Goal: Information Seeking & Learning: Understand process/instructions

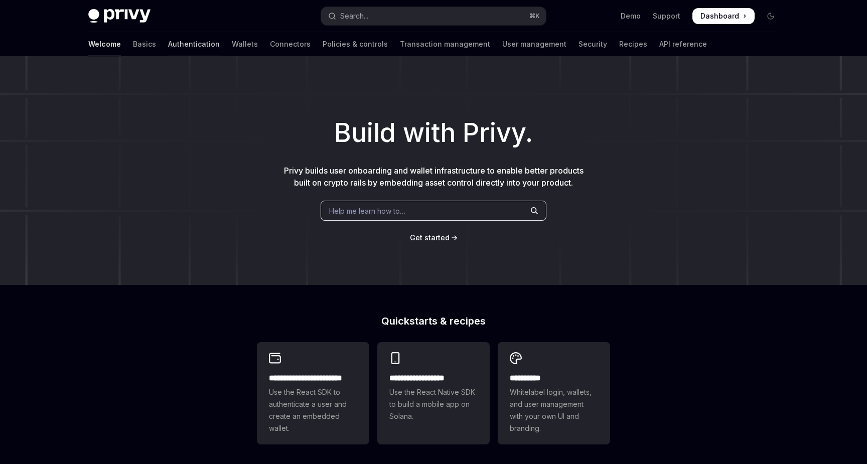
click at [168, 47] on link "Authentication" at bounding box center [194, 44] width 52 height 24
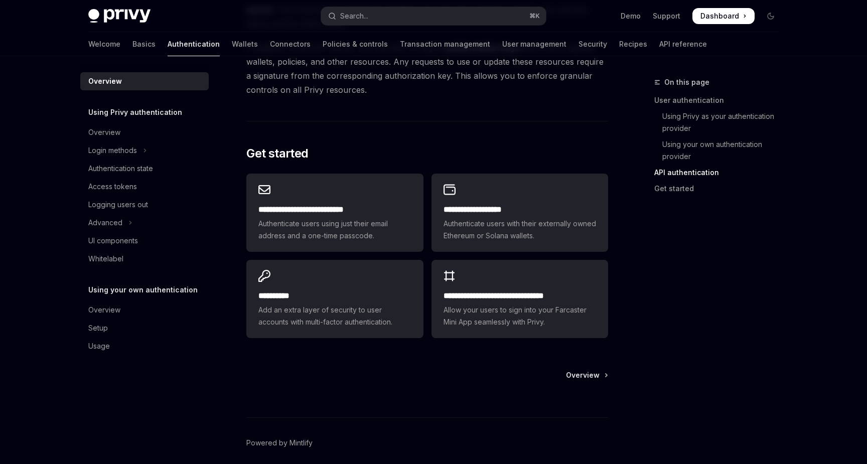
scroll to position [770, 0]
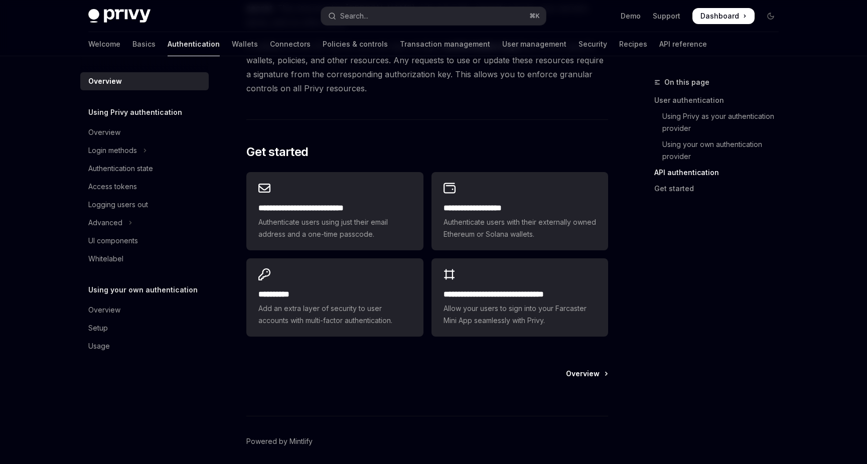
click at [574, 375] on span "Overview" at bounding box center [583, 374] width 34 height 10
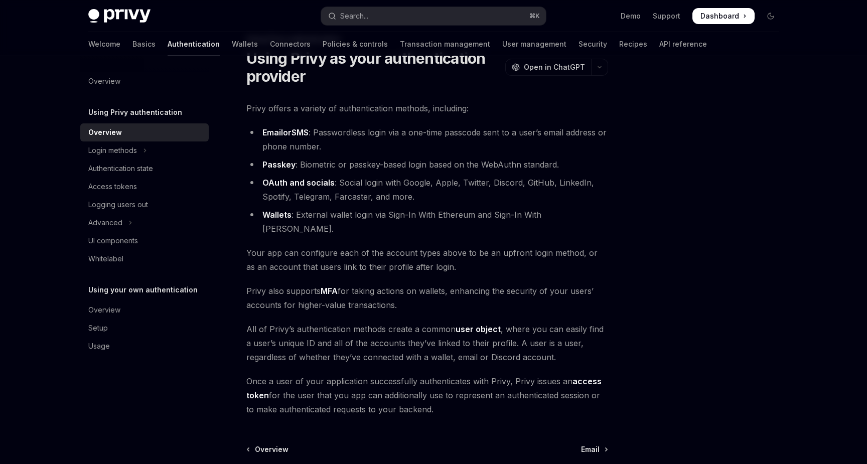
scroll to position [143, 0]
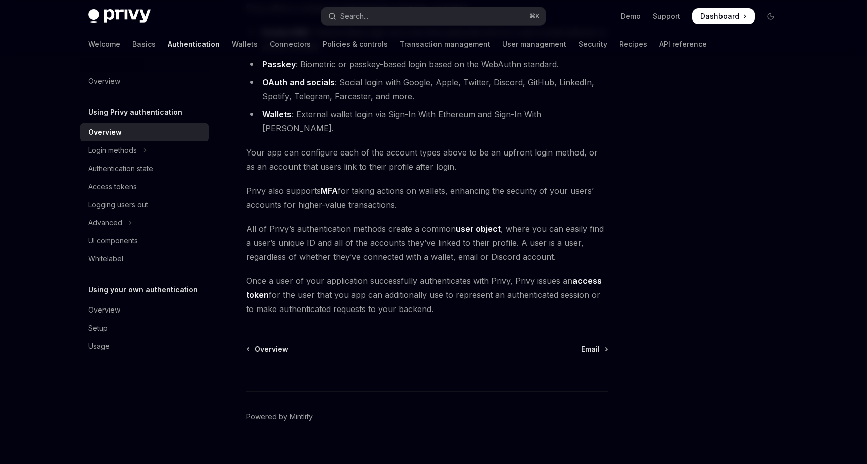
click at [585, 354] on div "⌘ I" at bounding box center [427, 372] width 362 height 37
click at [127, 153] on div "Login methods" at bounding box center [112, 151] width 49 height 12
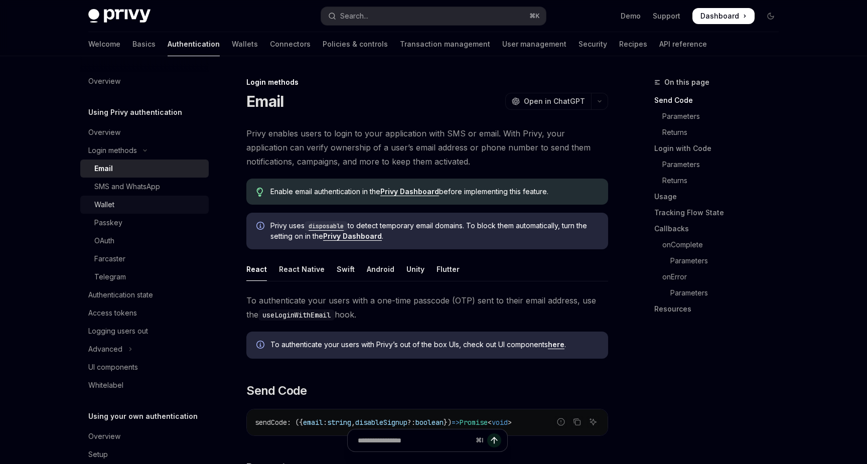
click at [128, 203] on div "Wallet" at bounding box center [148, 205] width 108 height 12
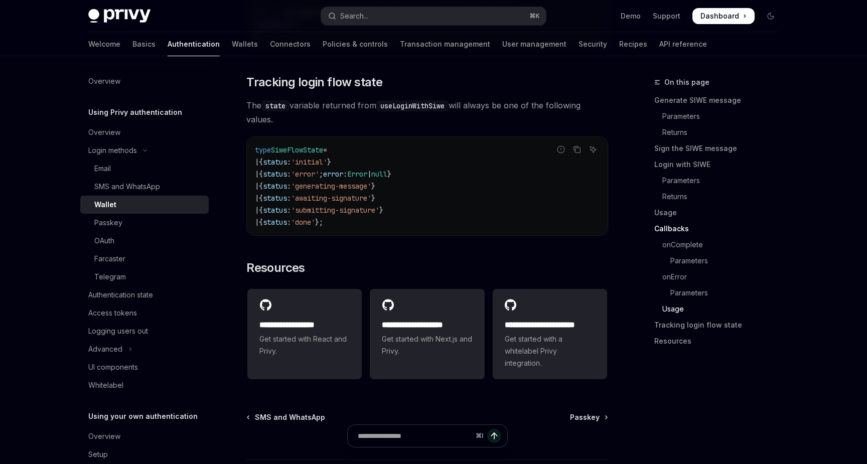
scroll to position [2594, 0]
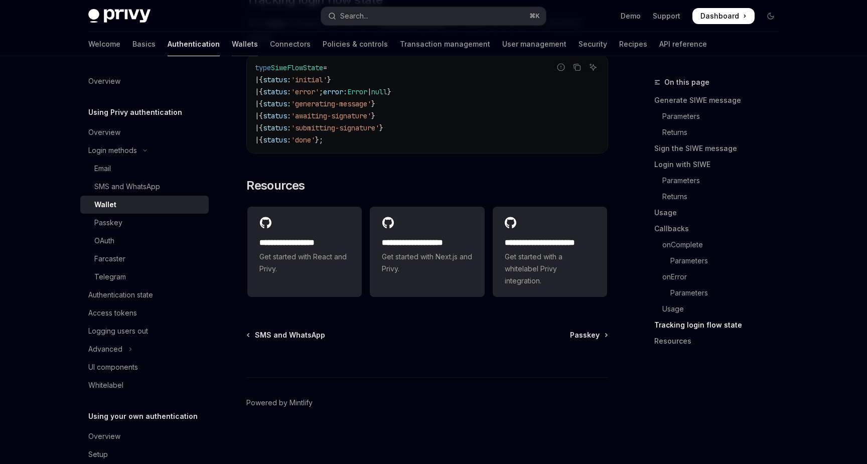
click at [232, 46] on link "Wallets" at bounding box center [245, 44] width 26 height 24
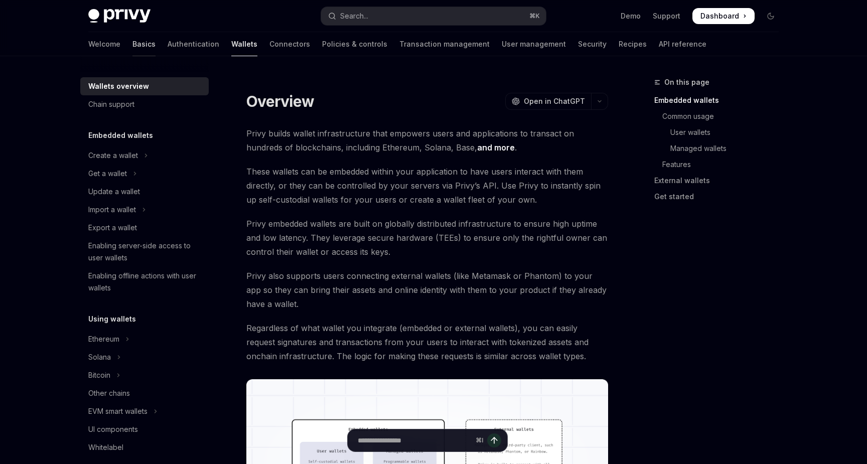
click at [132, 40] on link "Basics" at bounding box center [143, 44] width 23 height 24
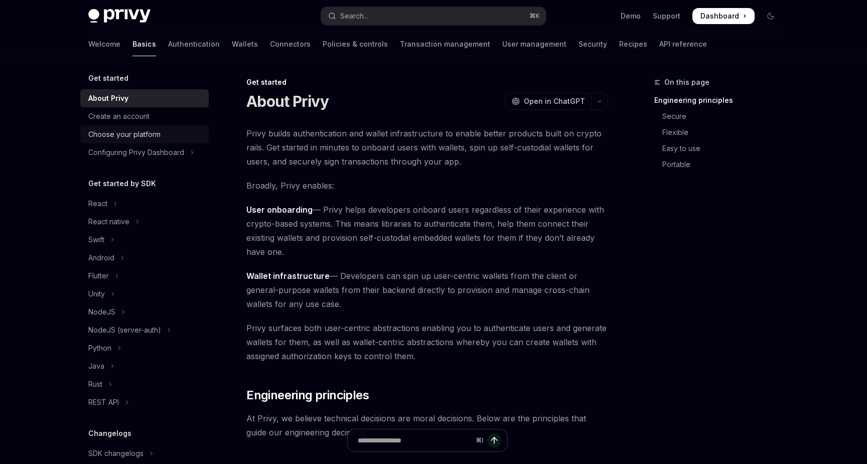
click at [138, 140] on div "Choose your platform" at bounding box center [124, 134] width 72 height 12
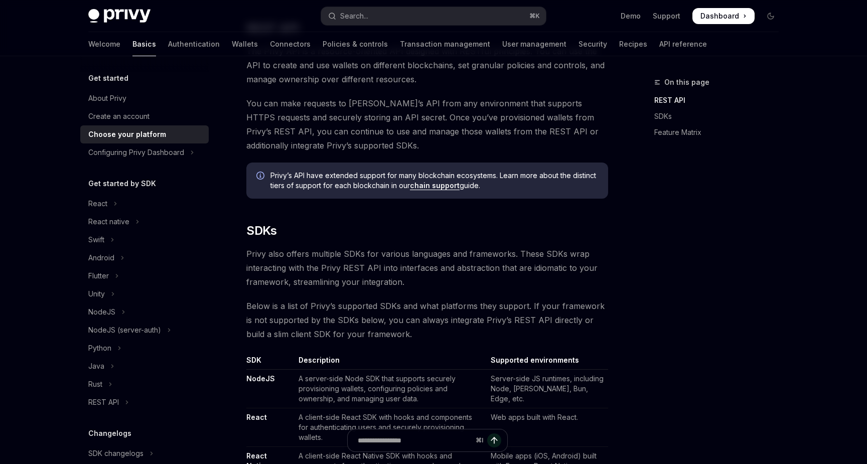
scroll to position [337, 0]
click at [112, 197] on button "React" at bounding box center [144, 204] width 128 height 18
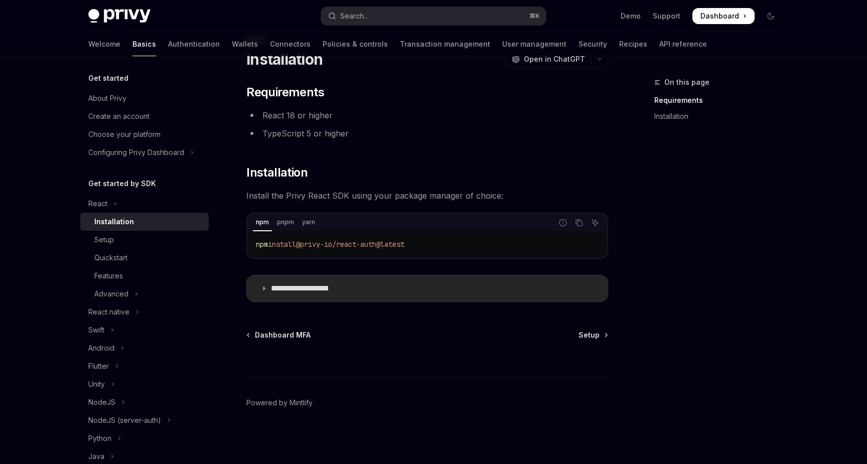
click at [265, 294] on summary "**********" at bounding box center [427, 288] width 361 height 26
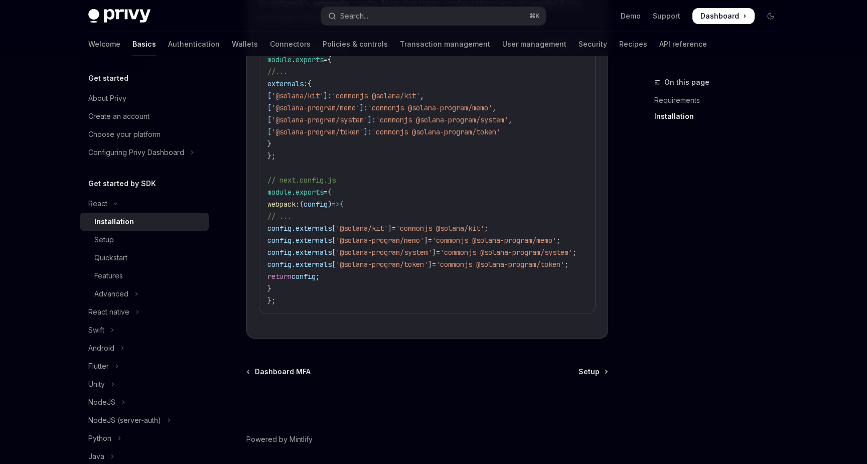
scroll to position [484, 0]
click at [593, 365] on span "Setup" at bounding box center [589, 370] width 21 height 10
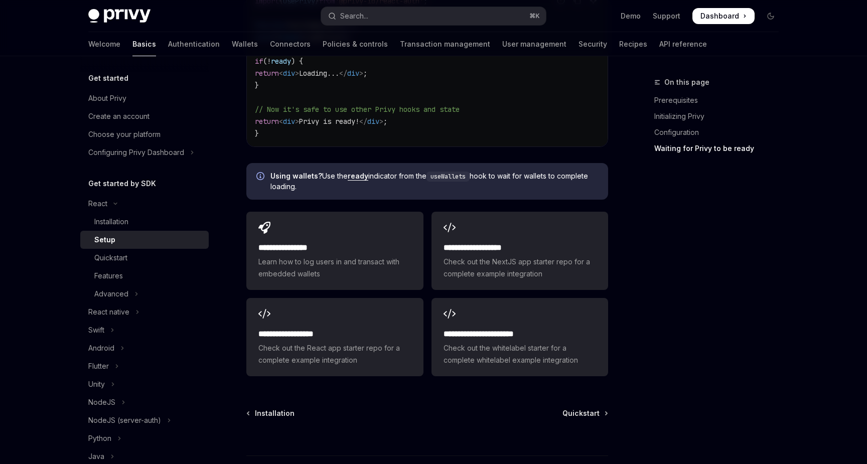
scroll to position [1210, 0]
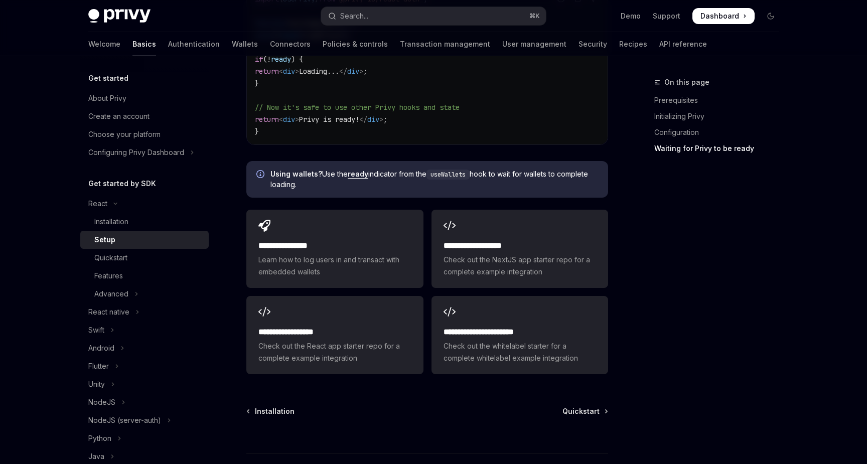
click at [589, 416] on div "⌘ I" at bounding box center [427, 434] width 362 height 37
click at [589, 406] on span "Quickstart" at bounding box center [580, 411] width 37 height 10
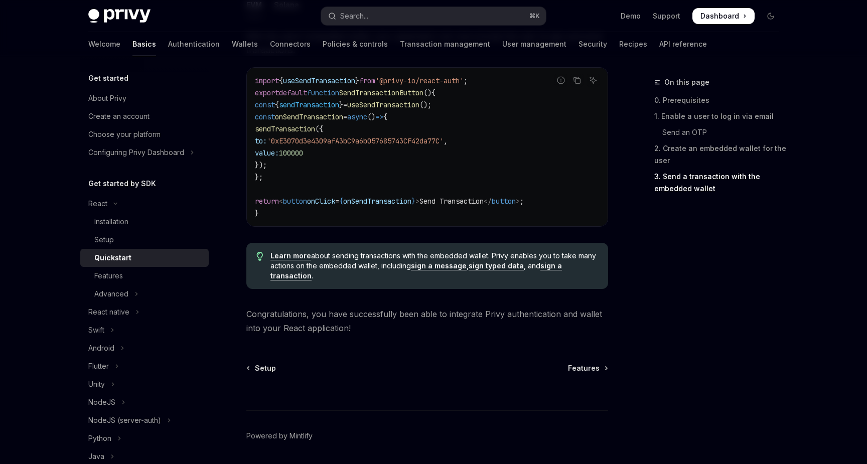
scroll to position [1004, 0]
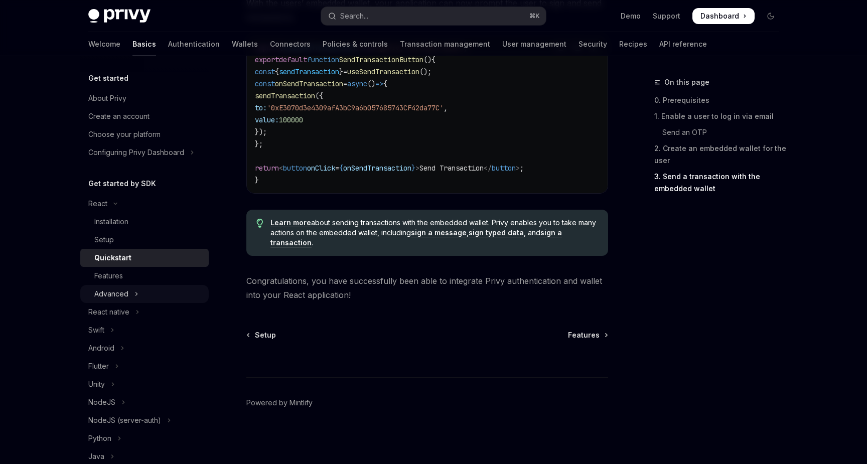
click at [128, 292] on button "Advanced" at bounding box center [144, 294] width 128 height 18
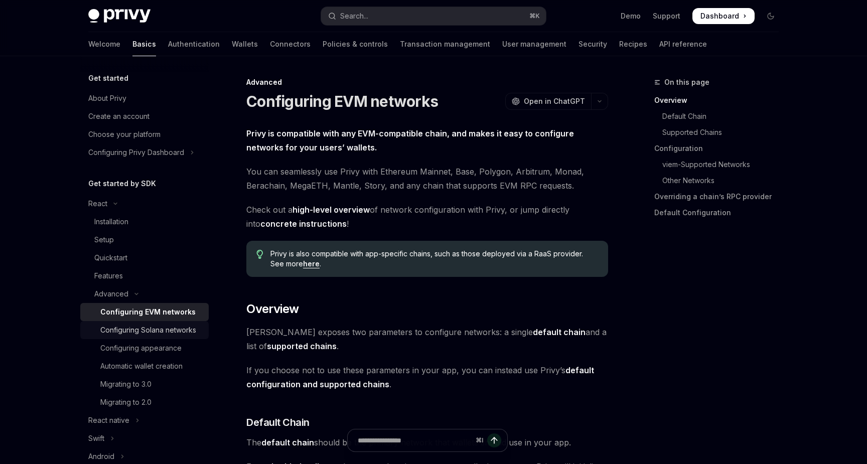
click at [155, 333] on div "Configuring Solana networks" at bounding box center [148, 330] width 96 height 12
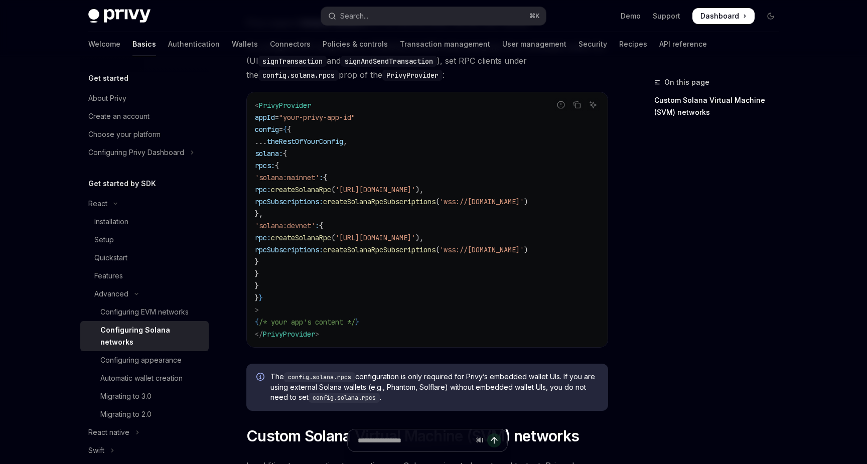
scroll to position [97, 0]
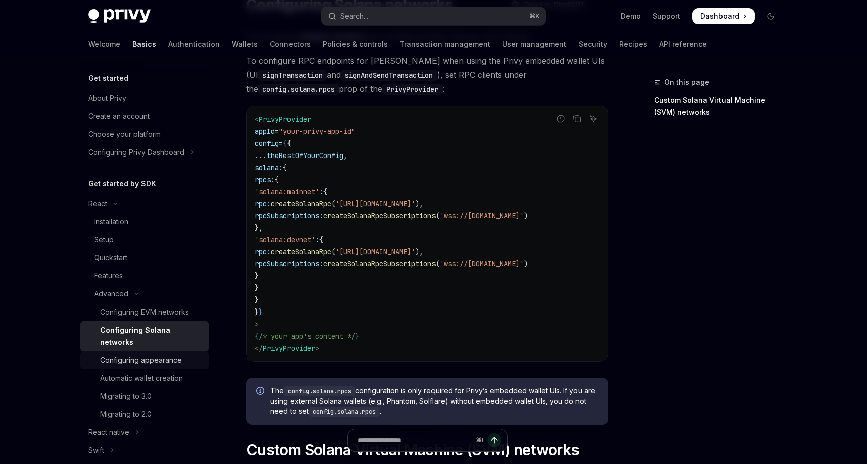
click at [150, 354] on div "Configuring appearance" at bounding box center [140, 360] width 81 height 12
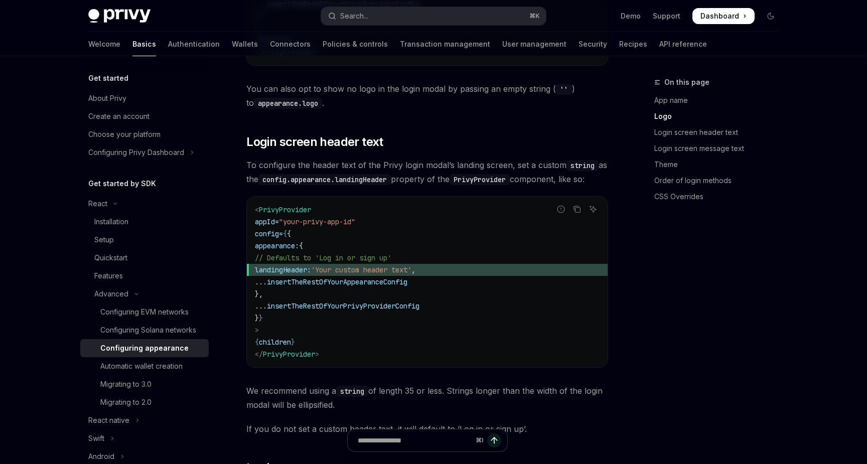
scroll to position [719, 0]
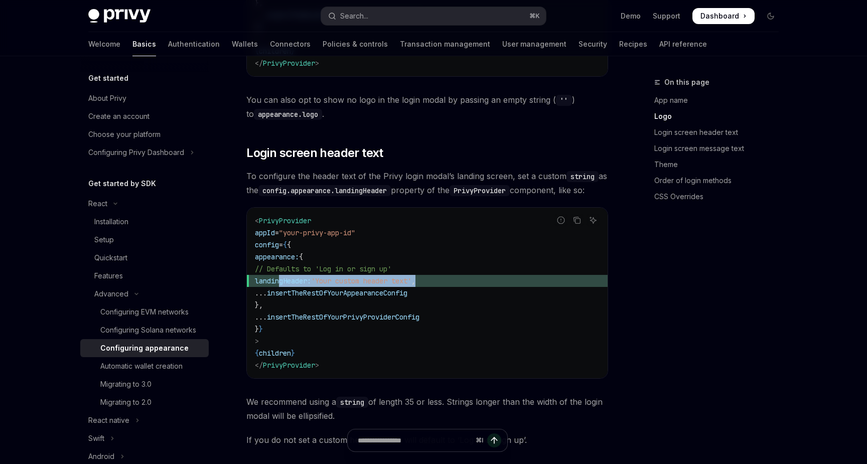
drag, startPoint x: 452, startPoint y: 267, endPoint x: 280, endPoint y: 267, distance: 171.6
click at [280, 275] on span "landingHeader: 'Your custom header text' ," at bounding box center [427, 281] width 345 height 12
copy span "landingHeader: 'Your custom header text' ,"
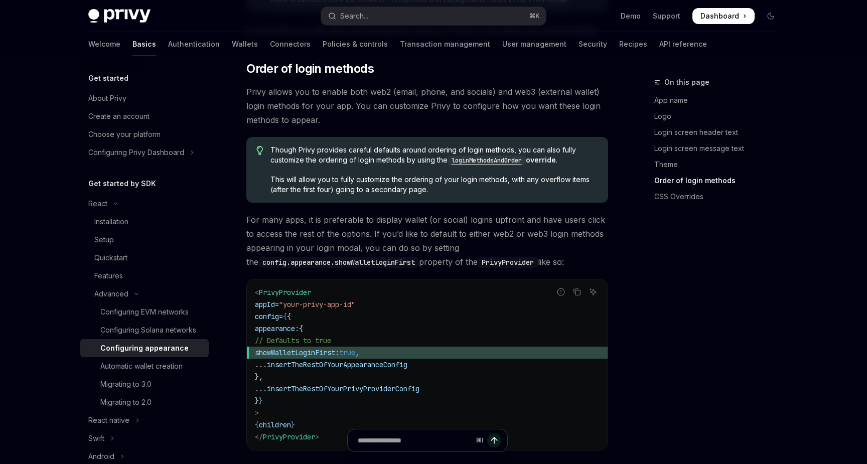
scroll to position [1951, 0]
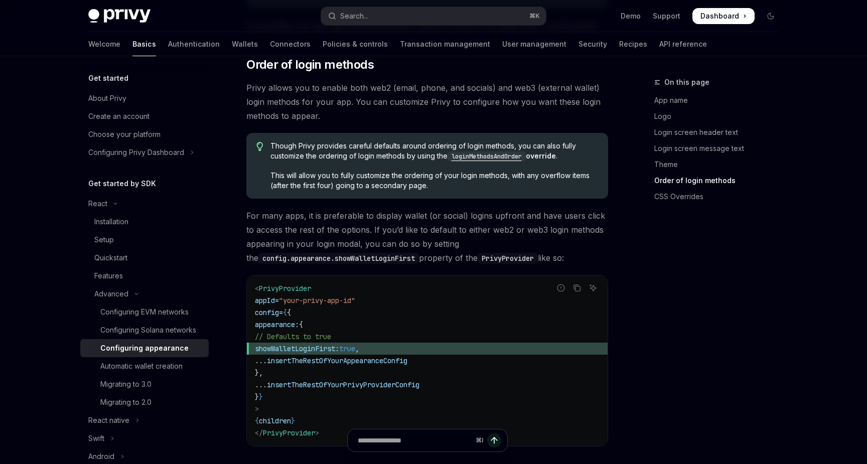
click at [339, 344] on span "showWalletLoginFirst:" at bounding box center [297, 348] width 84 height 9
copy code "showWalletLoginFirst: true ,"
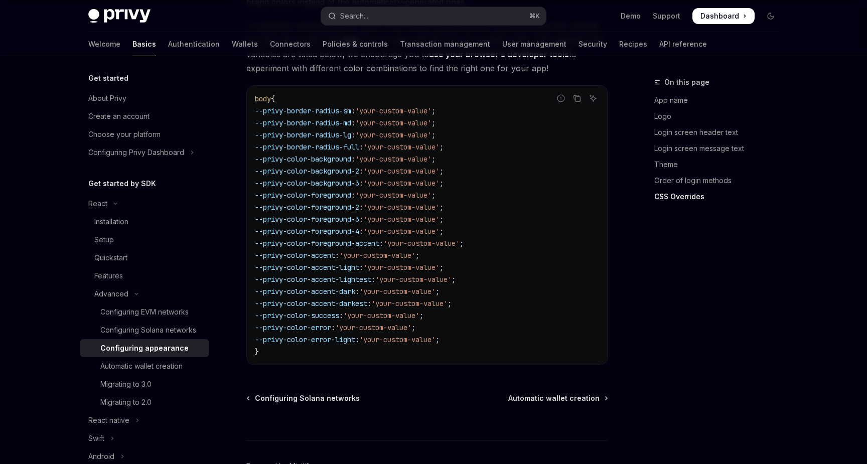
scroll to position [2541, 0]
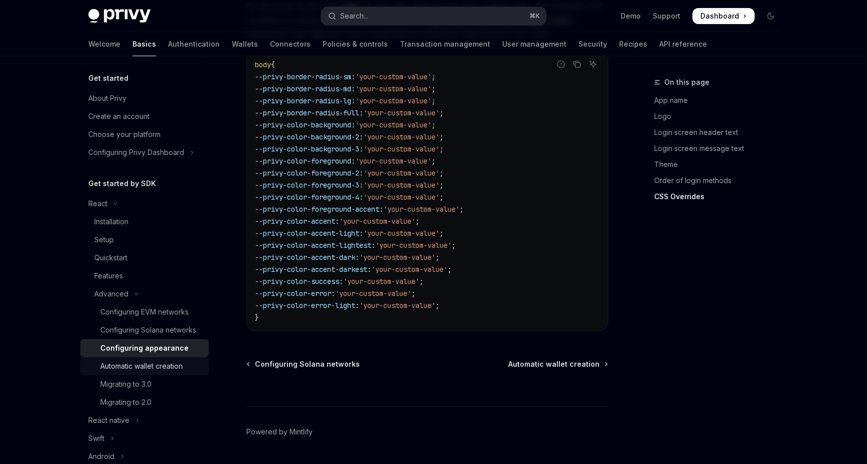
click at [169, 368] on div "Automatic wallet creation" at bounding box center [141, 366] width 82 height 12
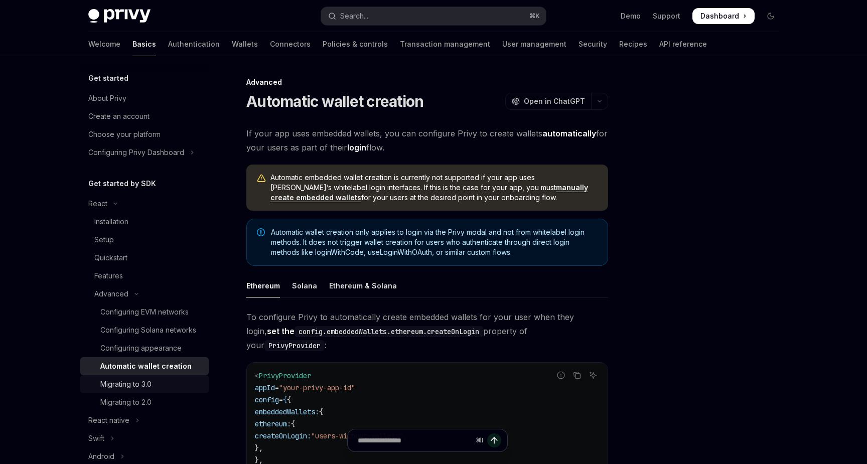
click at [144, 384] on div "Migrating to 3.0" at bounding box center [125, 384] width 51 height 12
type textarea "*"
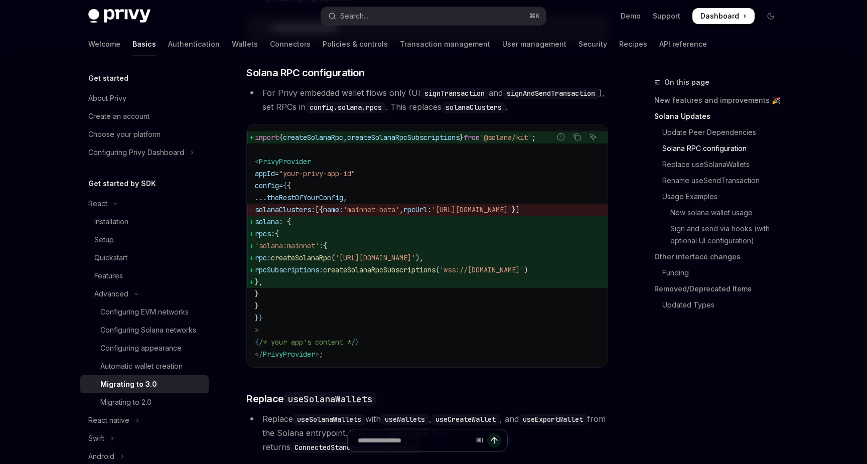
scroll to position [558, 0]
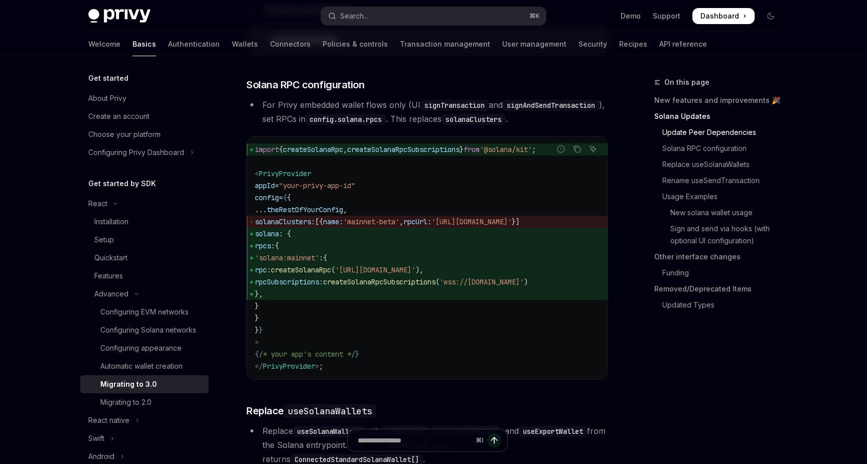
drag, startPoint x: 277, startPoint y: 332, endPoint x: 269, endPoint y: 253, distance: 78.7
click at [269, 253] on code "import { createSolanaRpc , createSolanaRpcSubscriptions } from '@solana/kit' ; …" at bounding box center [427, 257] width 345 height 229
copy code "solana : { rpcs: { 'solana:mainnet' : { rpc: createSolanaRpc ( 'https://api.mai…"
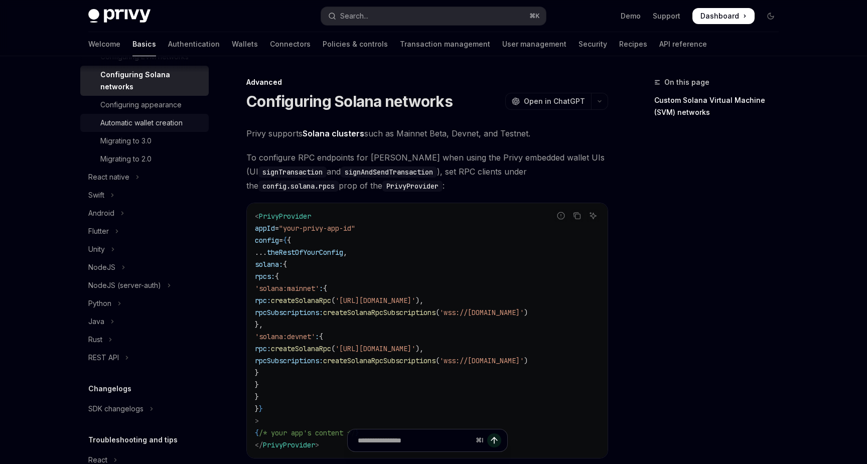
scroll to position [288, 0]
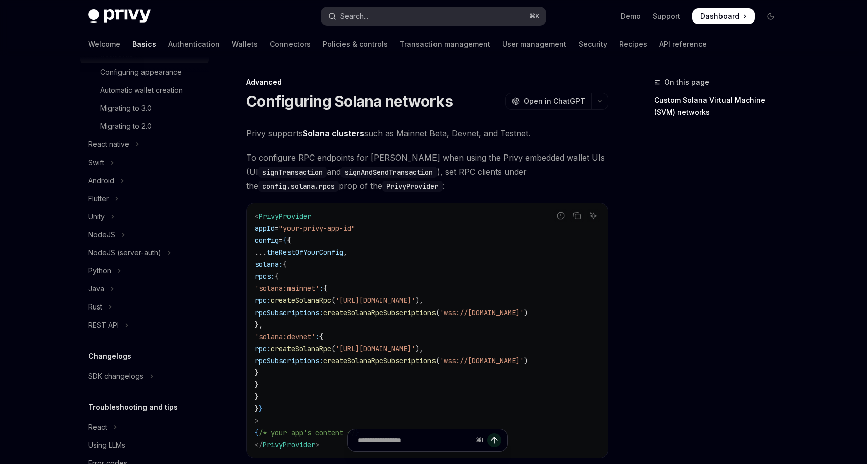
click at [352, 21] on div "Search..." at bounding box center [354, 16] width 28 height 12
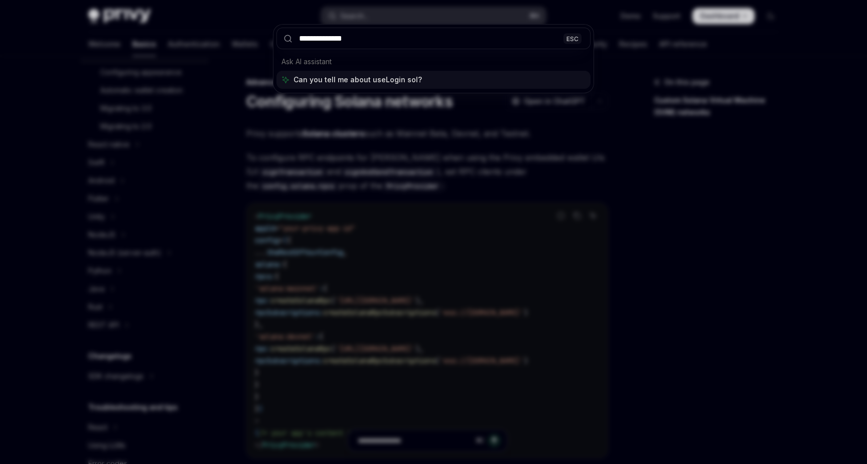
type input "**********"
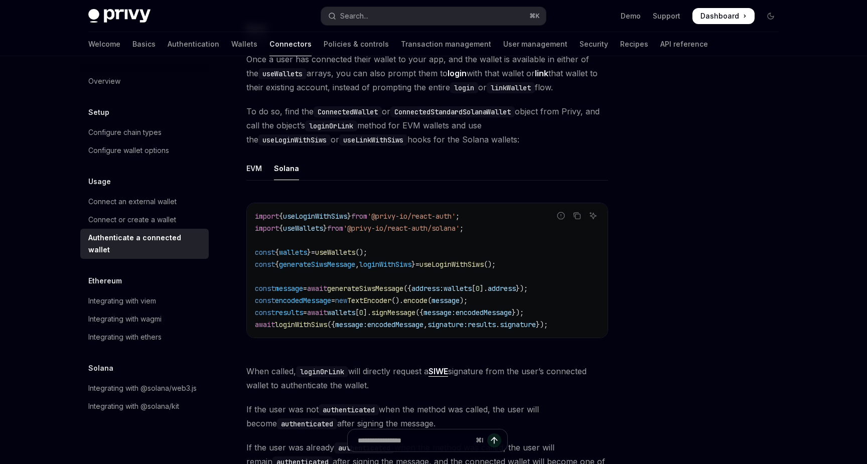
scroll to position [78, 0]
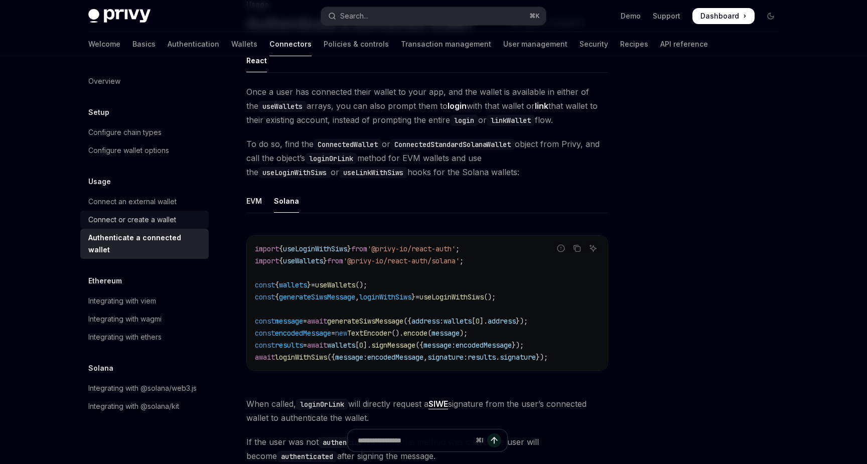
click at [151, 214] on div "Connect or create a wallet" at bounding box center [132, 220] width 88 height 12
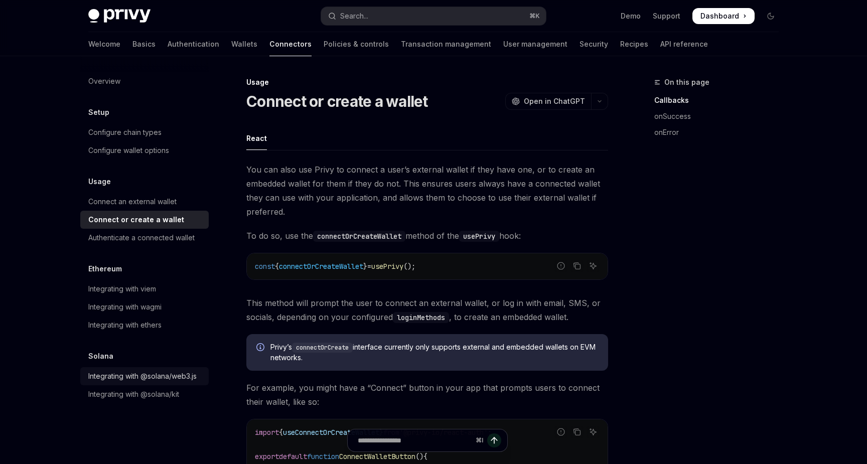
click at [106, 376] on div "Integrating with @solana/web3.js" at bounding box center [142, 376] width 108 height 12
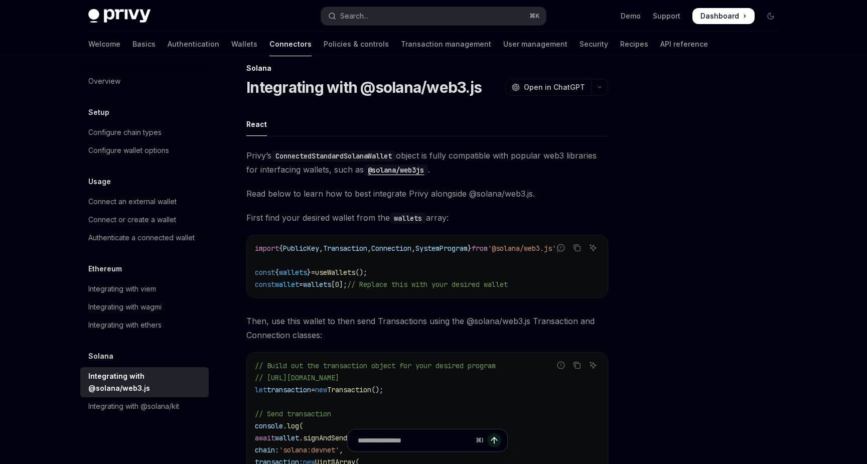
scroll to position [8, 0]
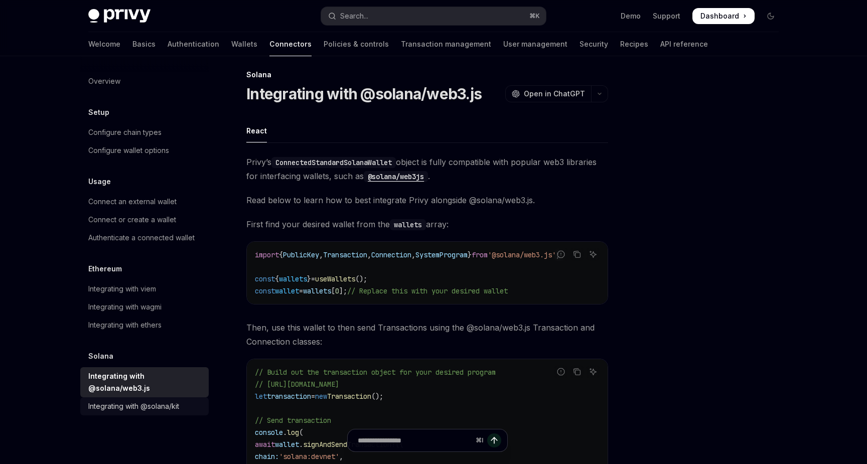
click at [154, 400] on div "Integrating with @solana/kit" at bounding box center [133, 406] width 91 height 12
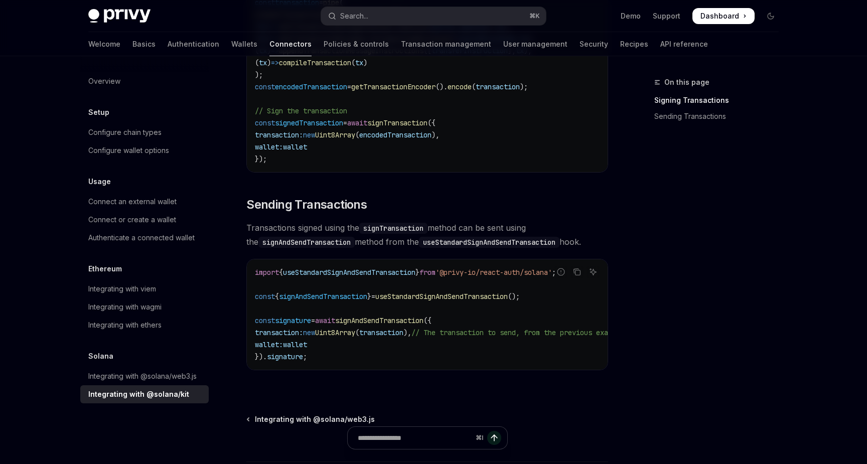
scroll to position [835, 0]
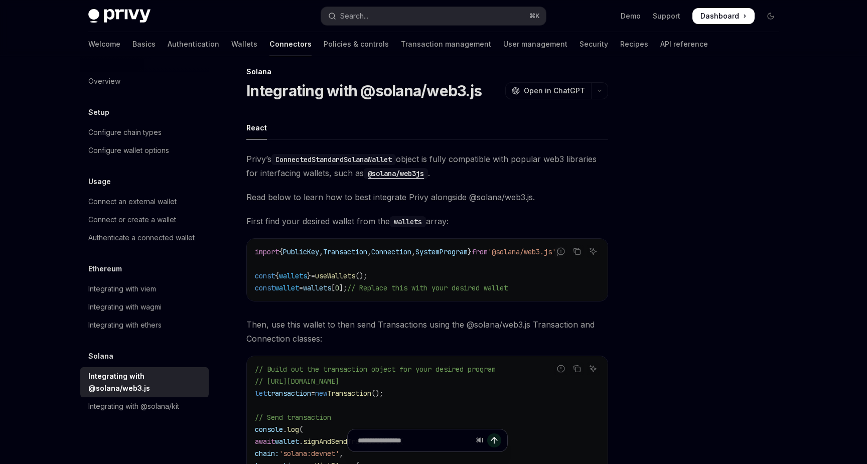
scroll to position [8, 0]
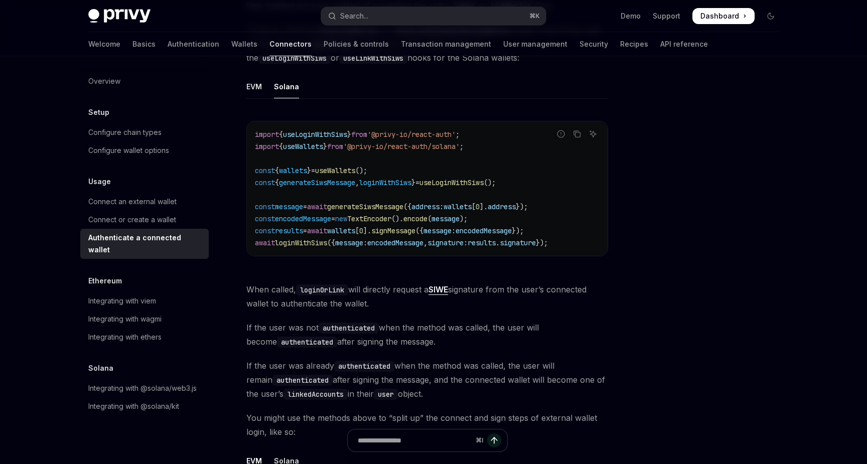
scroll to position [201, 0]
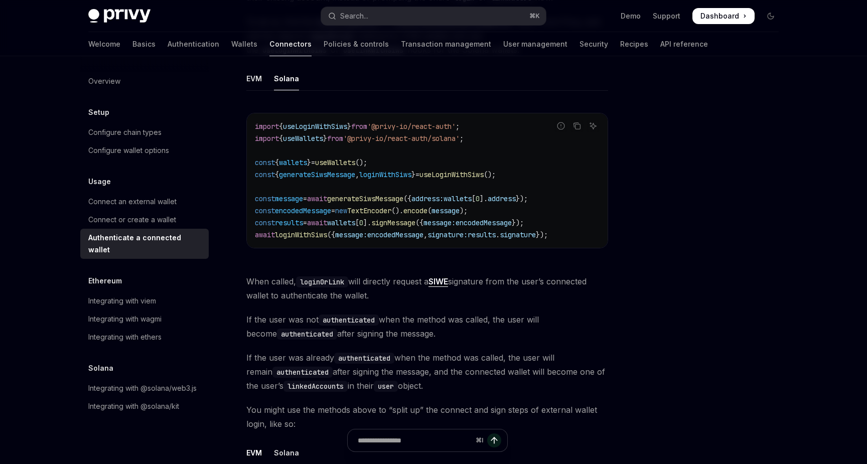
type textarea "*"
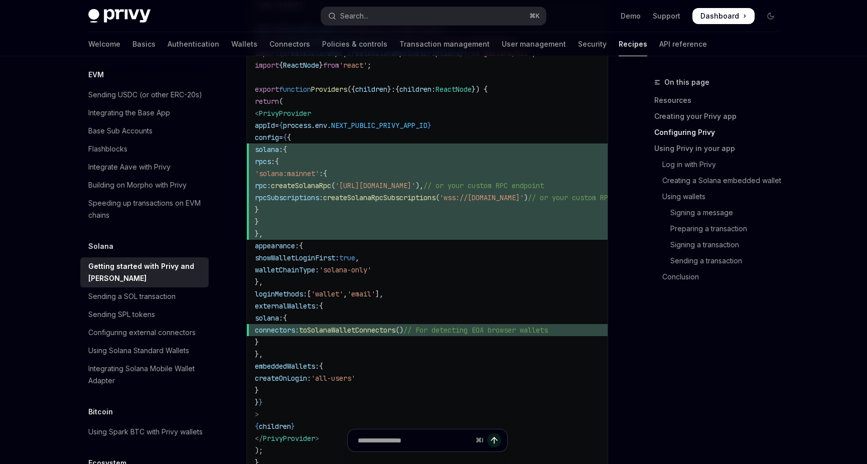
scroll to position [607, 0]
drag, startPoint x: 297, startPoint y: 357, endPoint x: 282, endPoint y: 311, distance: 47.9
click at [282, 311] on code "// components/providers.tsx 'use client' ; import { PrivyProvider } from '@priv…" at bounding box center [463, 228] width 417 height 482
copy code "externalWallets: { solana: { connectors: toSolanaWalletConnectors () // For det…"
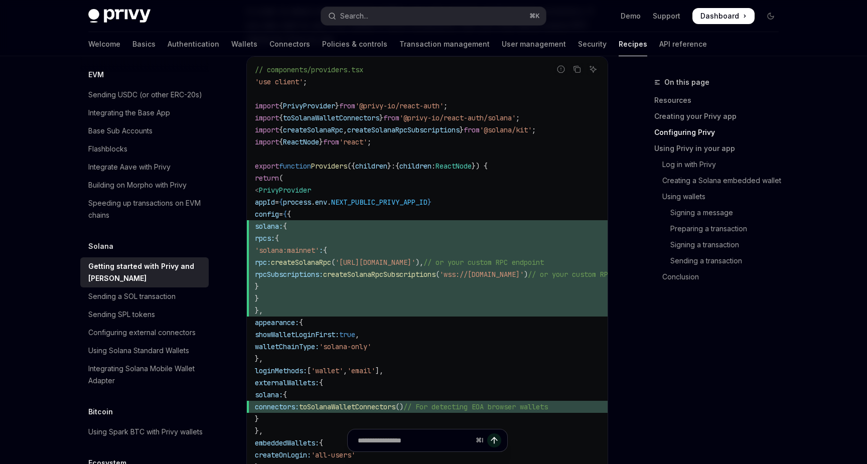
scroll to position [470, 0]
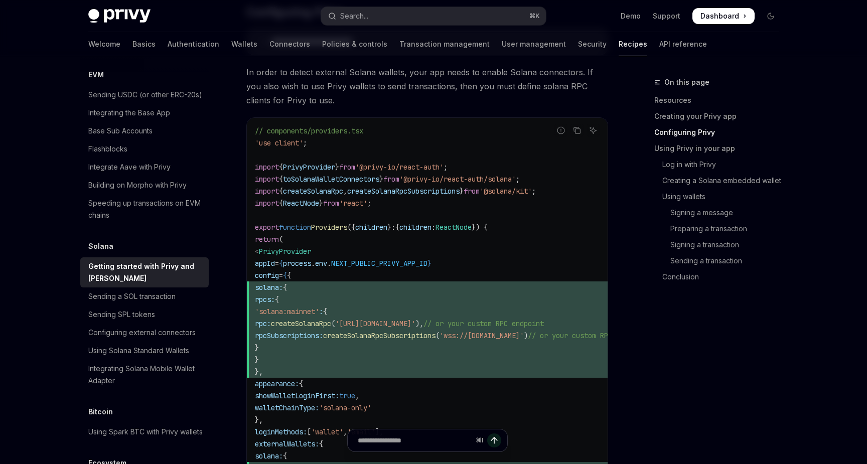
click at [363, 177] on span "toSolanaWalletConnectors" at bounding box center [331, 179] width 96 height 9
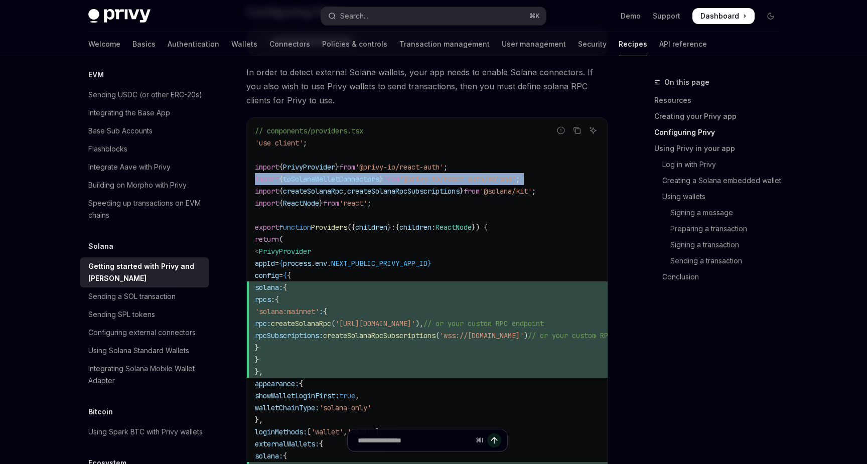
click at [363, 177] on span "toSolanaWalletConnectors" at bounding box center [331, 179] width 96 height 9
copy code "import { toSolanaWalletConnectors } from '@privy-io/react-auth/solana' ;"
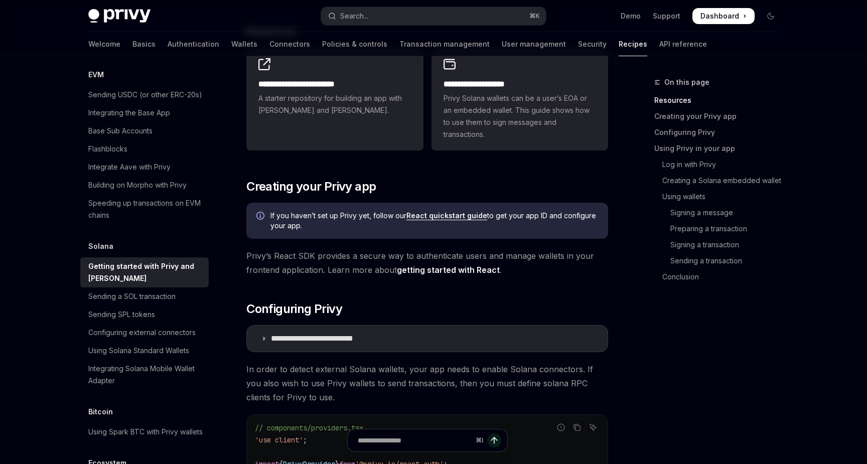
scroll to position [148, 0]
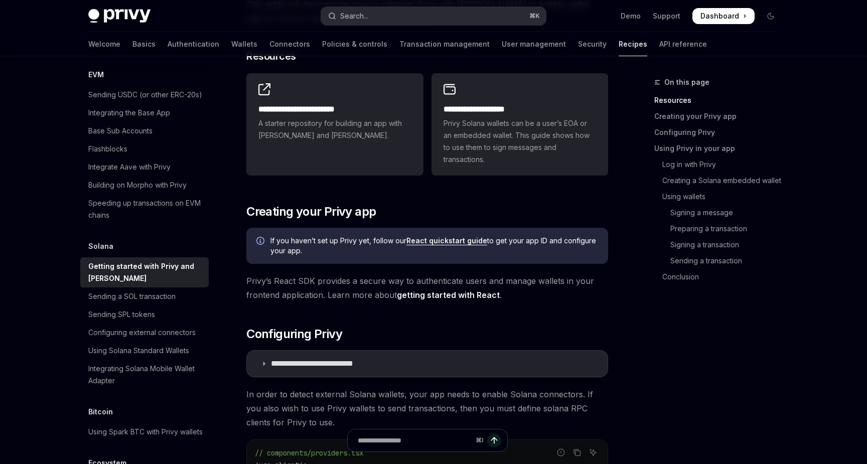
click at [392, 20] on button "Search... ⌘ K" at bounding box center [433, 16] width 225 height 18
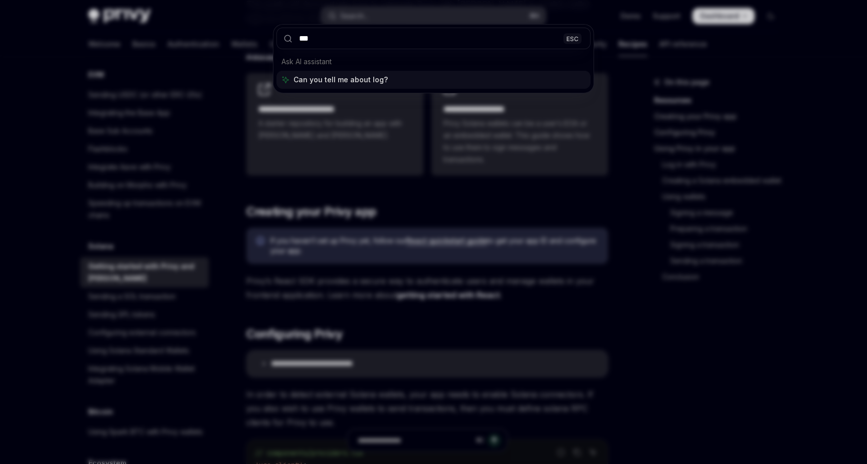
type input "****"
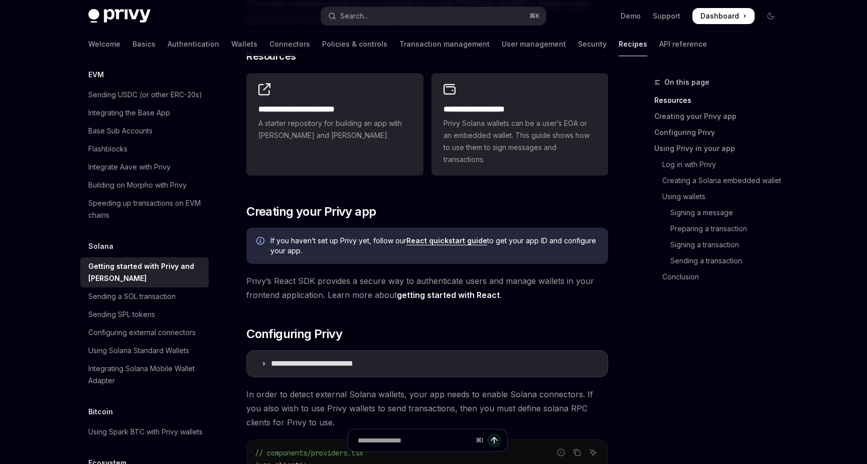
type textarea "*"
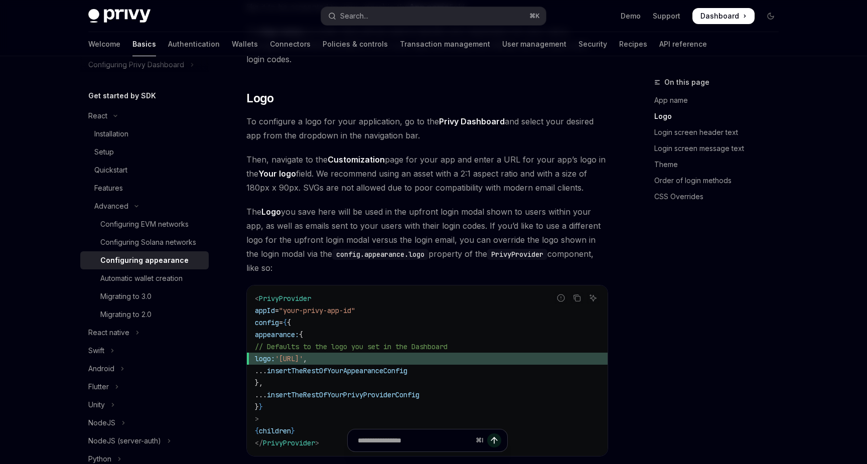
scroll to position [352, 0]
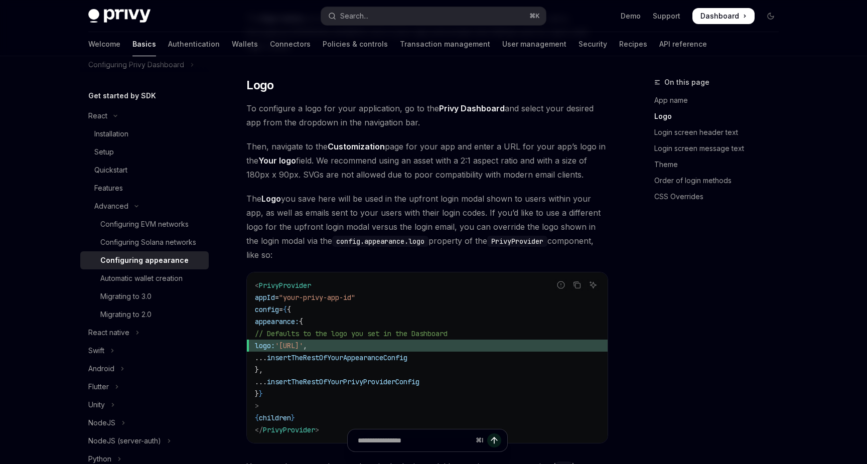
drag, startPoint x: 426, startPoint y: 318, endPoint x: 281, endPoint y: 318, distance: 145.5
click at [280, 340] on span "logo: '[URL]' ," at bounding box center [427, 346] width 345 height 12
copy span "logo: '[URL]' ,"
click at [558, 139] on span "Then, navigate to the Customization page for your app and enter a URL for your …" at bounding box center [427, 160] width 362 height 42
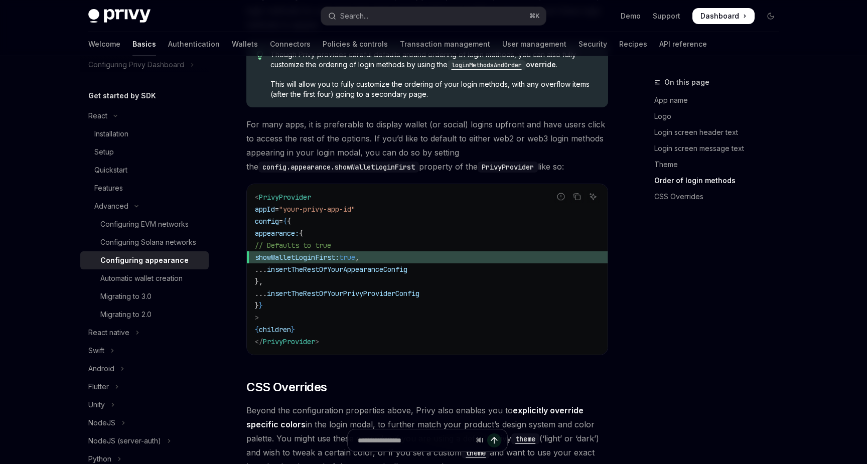
scroll to position [2068, 0]
